Goal: Check status: Check status

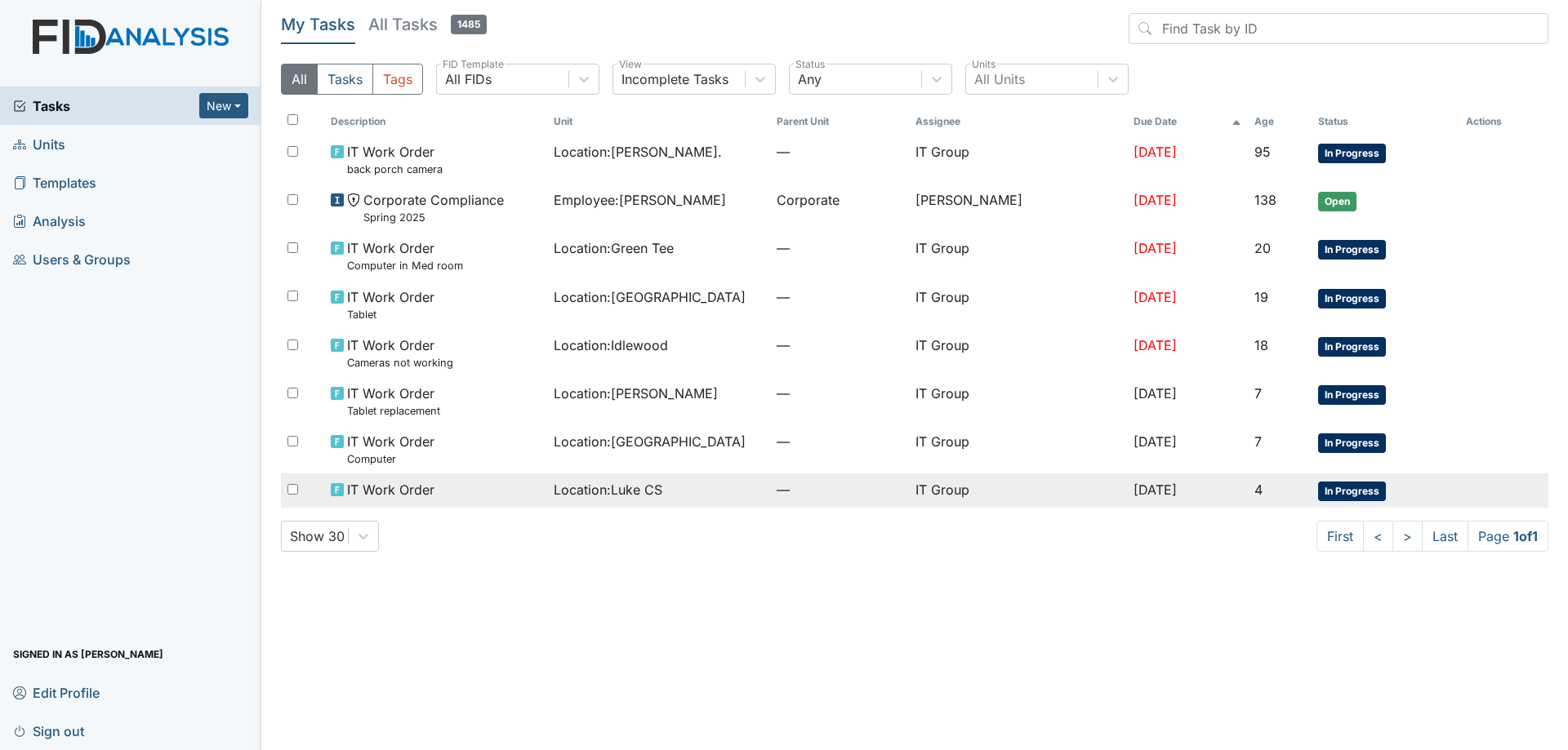
click at [465, 488] on div "IT Work Order" at bounding box center [436, 489] width 210 height 19
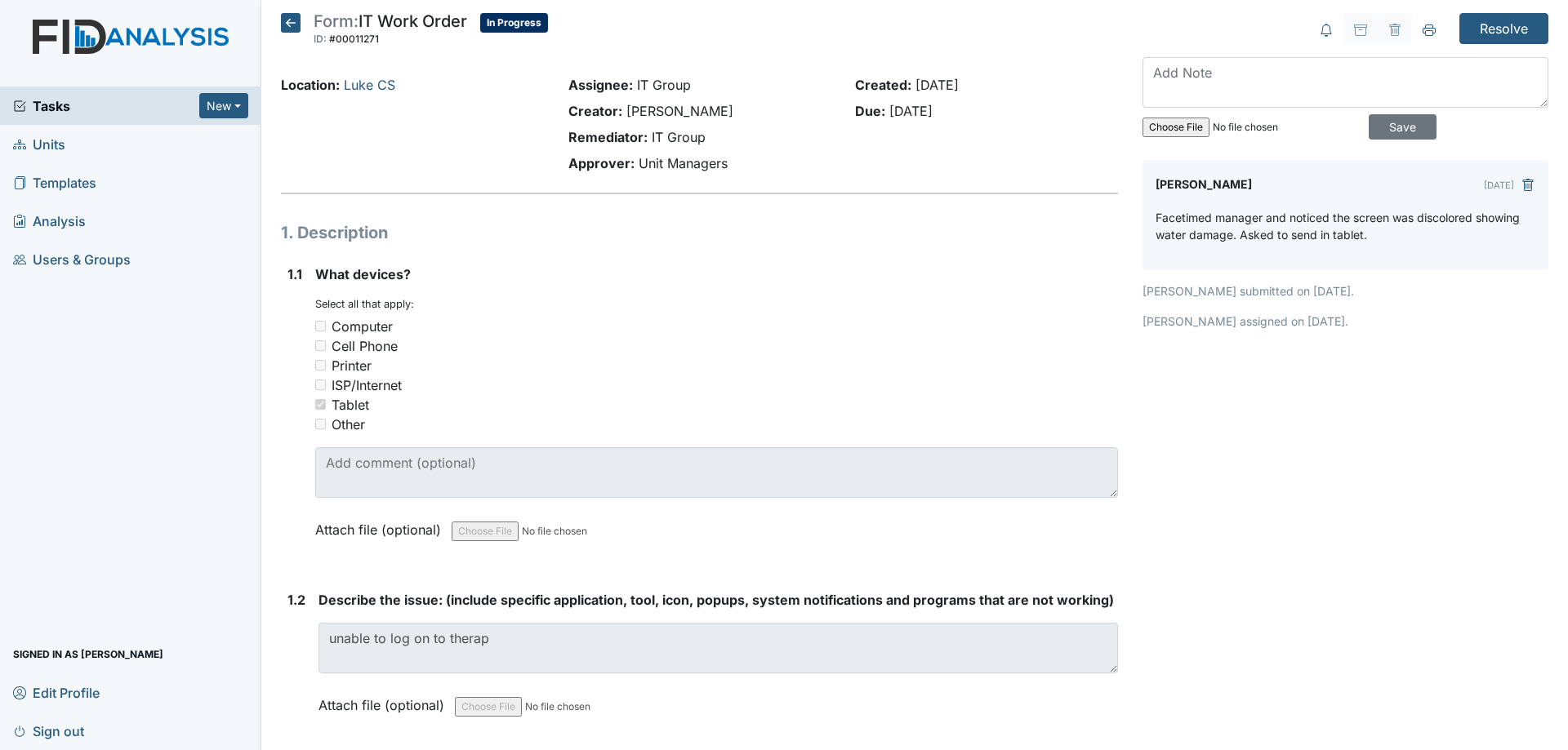
click at [289, 22] on icon at bounding box center [291, 23] width 19 height 19
